Goal: Complete application form

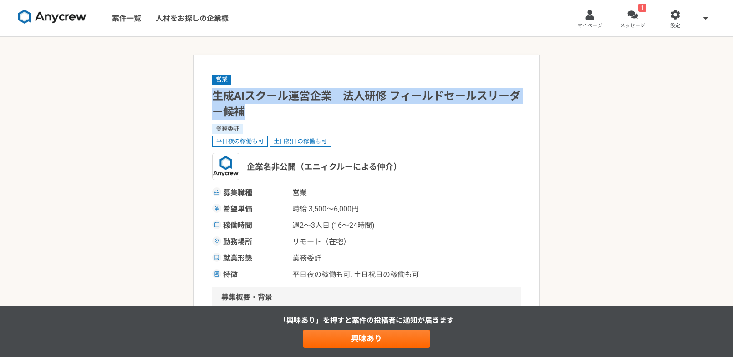
drag, startPoint x: 211, startPoint y: 96, endPoint x: 249, endPoint y: 111, distance: 40.8
click at [347, 100] on h1 "生成AIスクール運営企業　法人研修 フィールドセールスリーダー候補" at bounding box center [366, 104] width 309 height 32
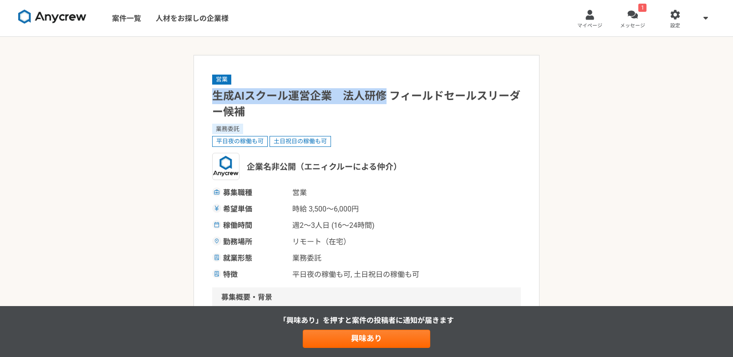
drag, startPoint x: 212, startPoint y: 92, endPoint x: 387, endPoint y: 97, distance: 174.5
click at [386, 97] on h1 "生成AIスクール運営企業　法人研修 フィールドセールスリーダー候補" at bounding box center [366, 104] width 309 height 32
copy h1 "生成AIスクール運営企業　法人研修"
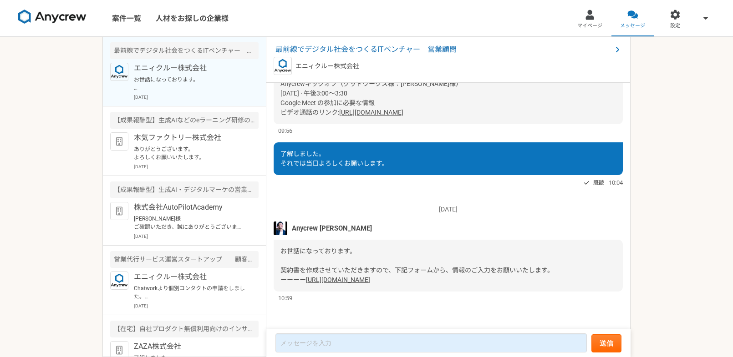
click at [370, 276] on link "[URL][DOMAIN_NAME]" at bounding box center [338, 279] width 64 height 7
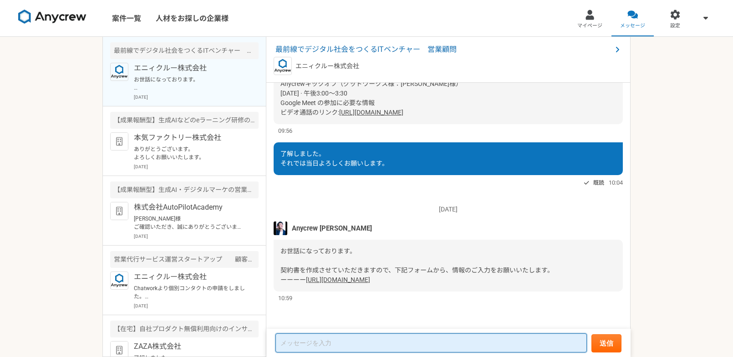
click at [329, 345] on textarea at bounding box center [432, 343] width 312 height 19
type textarea "記入しました。"
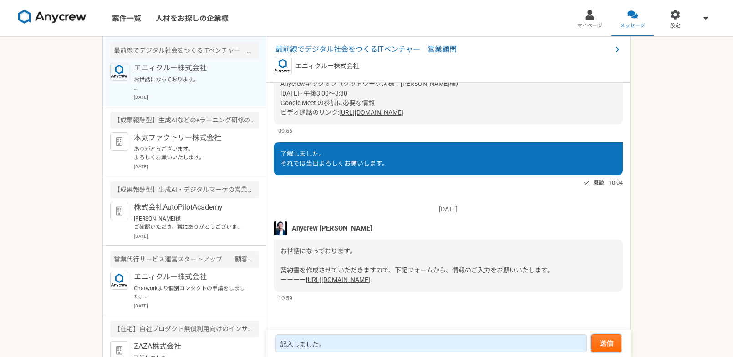
click at [601, 340] on button "送信" at bounding box center [607, 344] width 30 height 18
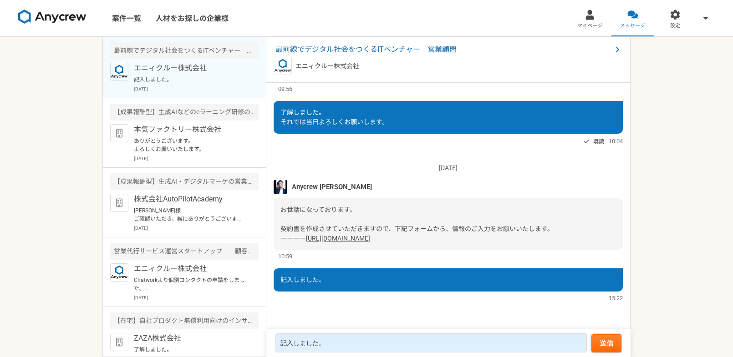
scroll to position [759, 0]
